Goal: Transaction & Acquisition: Purchase product/service

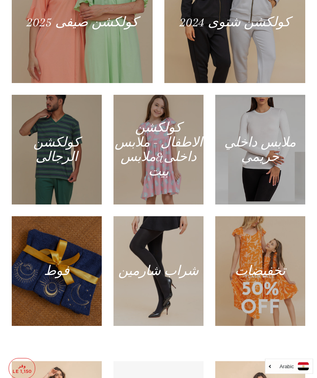
scroll to position [504, 0]
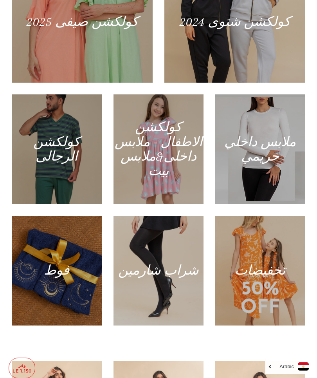
click at [192, 204] on div at bounding box center [159, 149] width 90 height 110
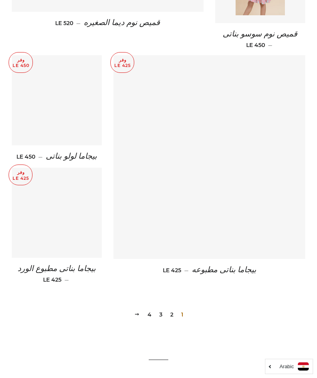
scroll to position [1010, 0]
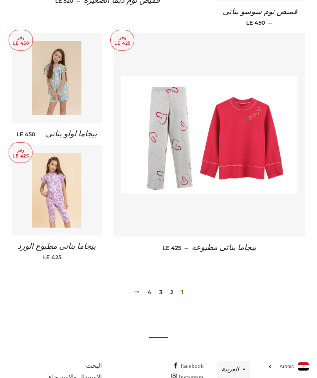
click at [266, 177] on img at bounding box center [209, 134] width 176 height 117
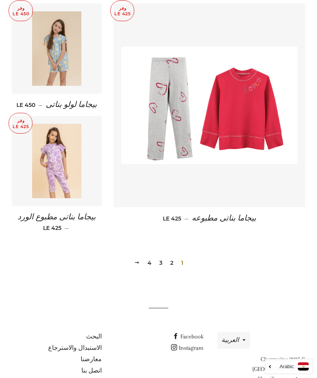
click at [173, 257] on link "2" at bounding box center [171, 263] width 9 height 12
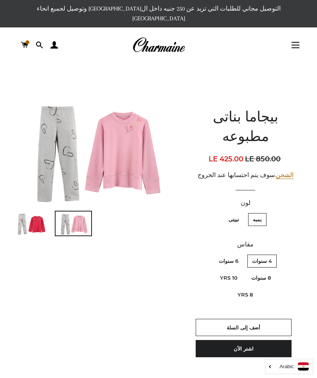
click at [222, 271] on label "10 Yrs" at bounding box center [228, 277] width 27 height 13
click at [240, 270] on Yrs "10 Yrs" at bounding box center [240, 270] width 0 height 0
radio Yrs "true"
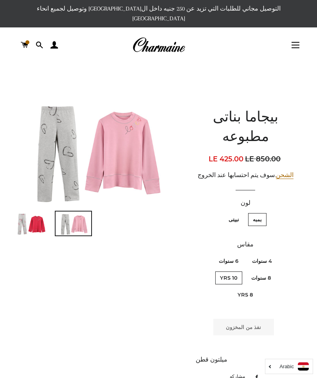
click at [46, 220] on img at bounding box center [31, 223] width 36 height 24
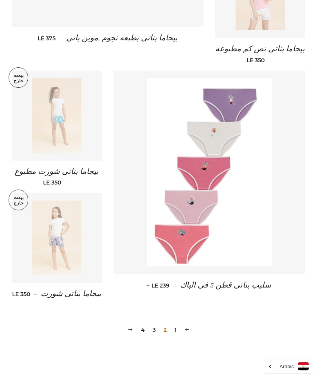
scroll to position [1003, 0]
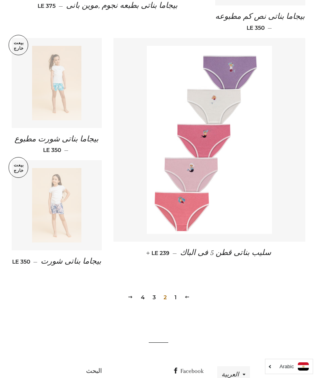
click at [176, 291] on link "1" at bounding box center [175, 297] width 8 height 12
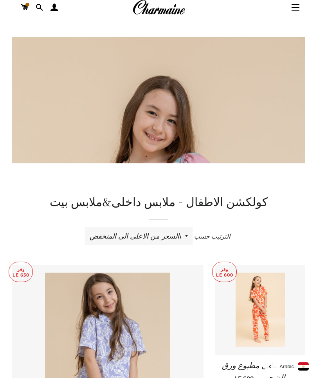
scroll to position [97, 0]
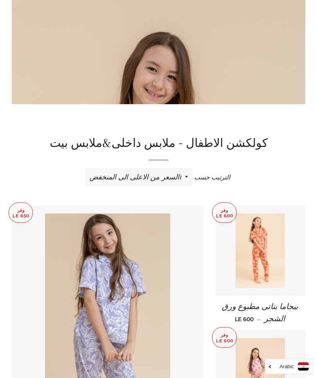
click at [83, 308] on img at bounding box center [107, 307] width 125 height 188
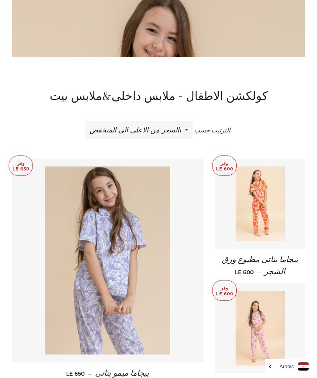
scroll to position [153, 0]
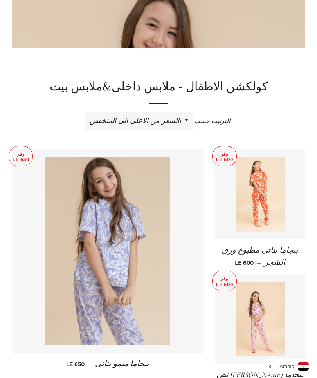
click at [271, 283] on img at bounding box center [261, 318] width 50 height 74
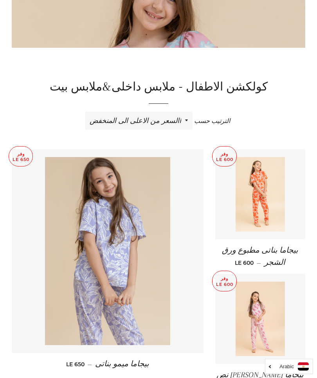
scroll to position [182, 0]
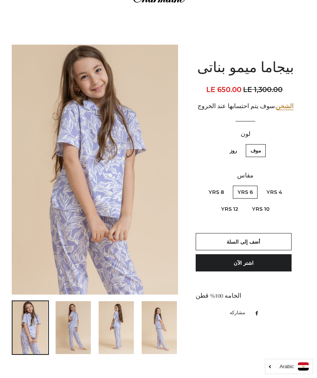
scroll to position [58, 0]
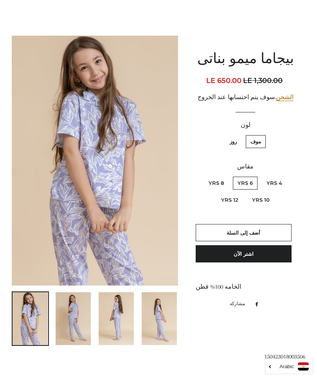
click at [228, 193] on label "12 Yrs" at bounding box center [229, 199] width 27 height 13
click at [240, 193] on Yrs "12 Yrs" at bounding box center [240, 192] width 0 height 0
radio Yrs "true"
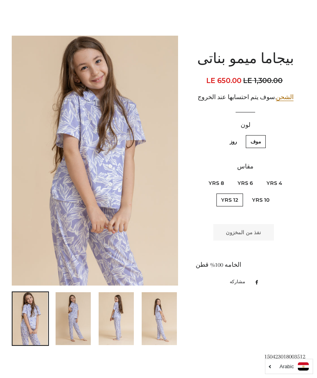
click at [260, 195] on label "10 Yrs" at bounding box center [260, 199] width 27 height 13
click at [272, 193] on Yrs "10 Yrs" at bounding box center [272, 192] width 0 height 0
radio Yrs "true"
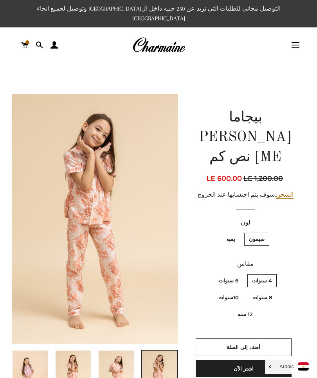
click at [252, 308] on label "12 سنه" at bounding box center [245, 314] width 25 height 13
click at [209, 290] on سنه "12 سنه" at bounding box center [208, 290] width 0 height 0
radio سنه "true"
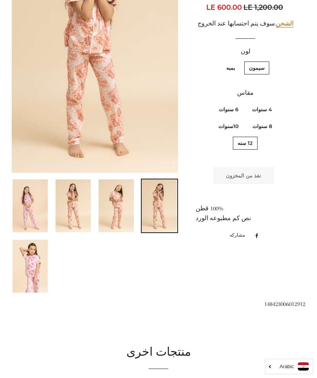
scroll to position [171, 0]
click at [38, 261] on img at bounding box center [30, 266] width 35 height 53
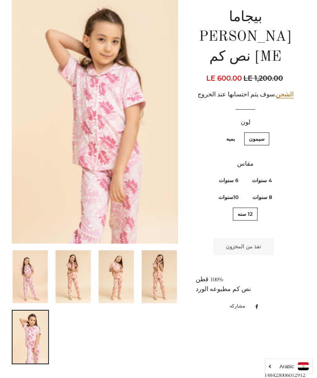
scroll to position [101, 0]
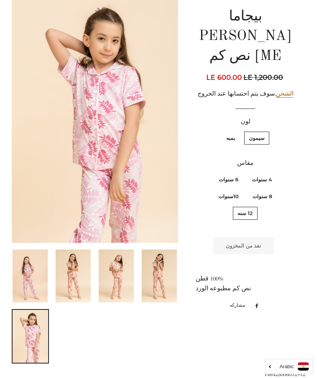
click at [233, 190] on label "10سنوات" at bounding box center [229, 196] width 30 height 13
click at [241, 189] on input "10سنوات" at bounding box center [241, 189] width 0 height 0
radio input "true"
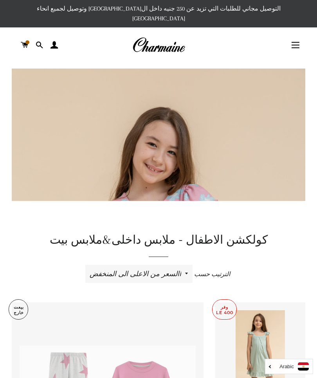
click at [158, 36] on img at bounding box center [158, 44] width 53 height 17
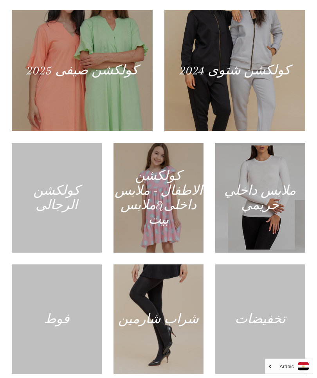
scroll to position [455, 0]
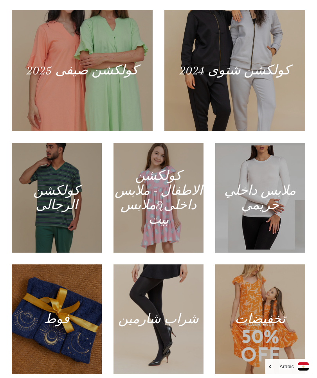
click at [276, 113] on div at bounding box center [234, 70] width 141 height 121
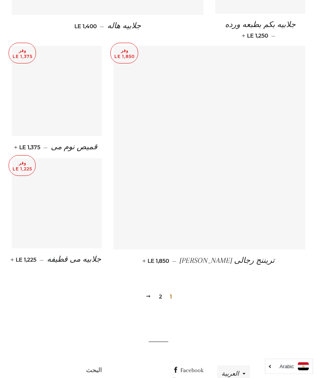
scroll to position [990, 0]
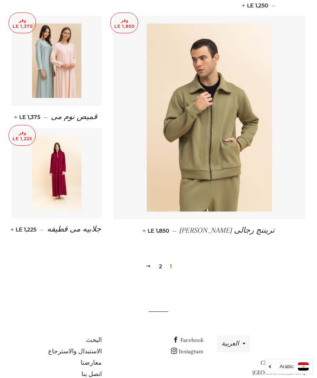
click at [162, 260] on link "2" at bounding box center [160, 266] width 9 height 12
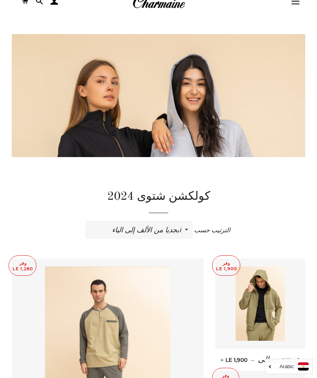
scroll to position [41, 0]
